Goal: Task Accomplishment & Management: Use online tool/utility

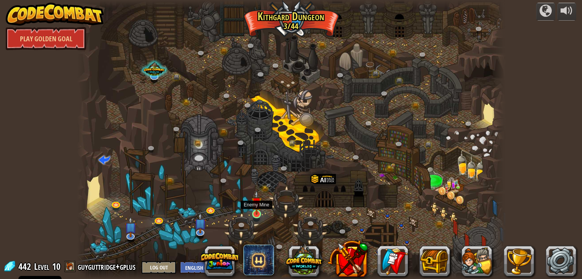
click at [260, 209] on img at bounding box center [256, 202] width 11 height 24
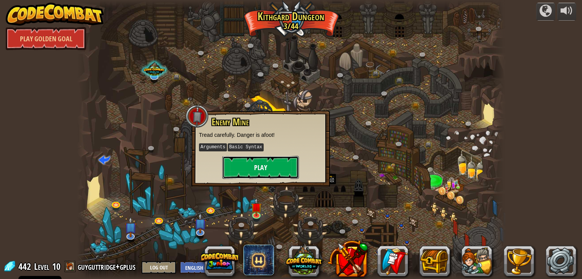
click at [259, 167] on button "Play" at bounding box center [260, 167] width 76 height 23
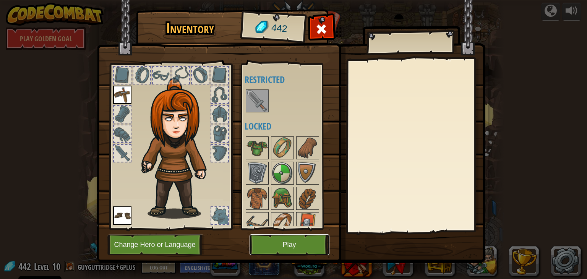
click at [271, 241] on button "Play" at bounding box center [290, 244] width 80 height 21
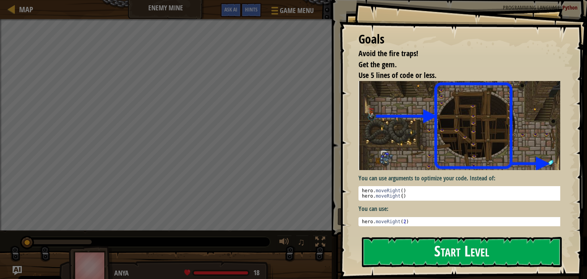
click at [437, 255] on button "Start Level" at bounding box center [462, 252] width 200 height 30
